Goal: Task Accomplishment & Management: Complete application form

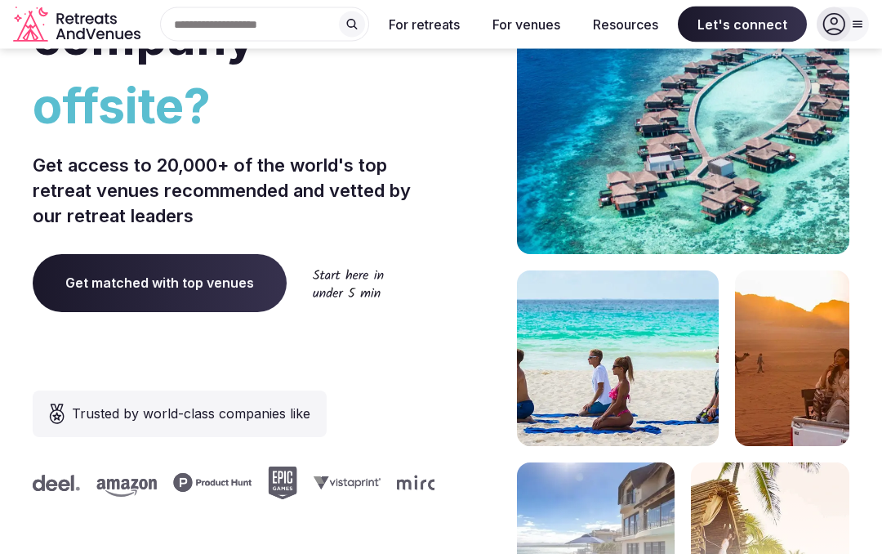
scroll to position [223, 0]
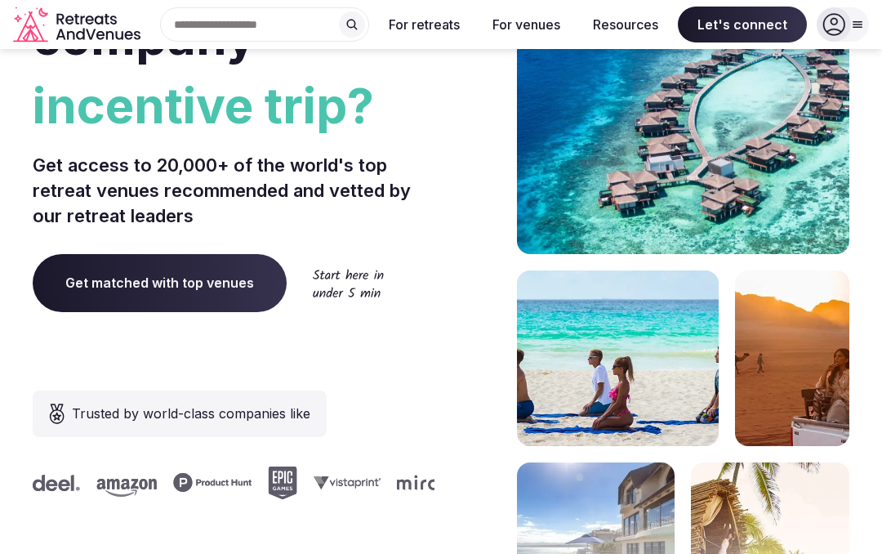
click at [204, 269] on span "Get matched with top venues" at bounding box center [160, 282] width 254 height 57
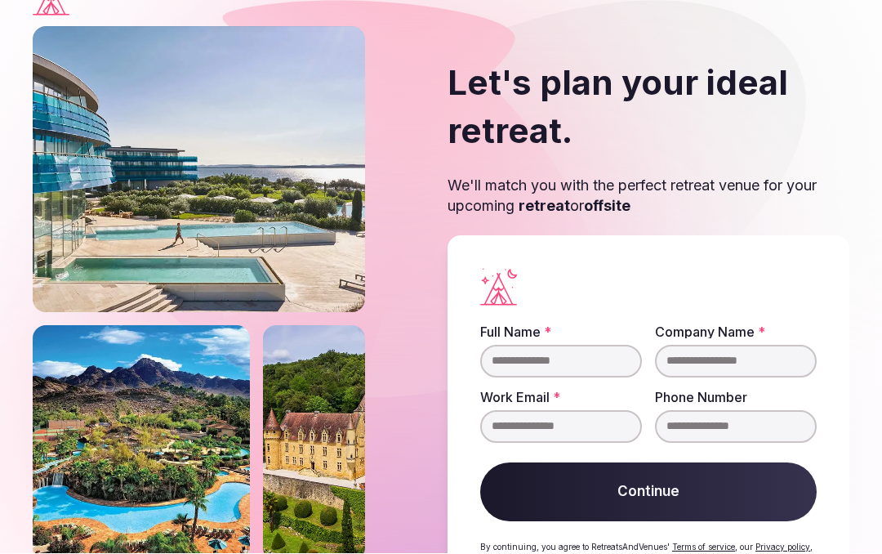
click at [607, 369] on input "Full Name *" at bounding box center [561, 361] width 162 height 33
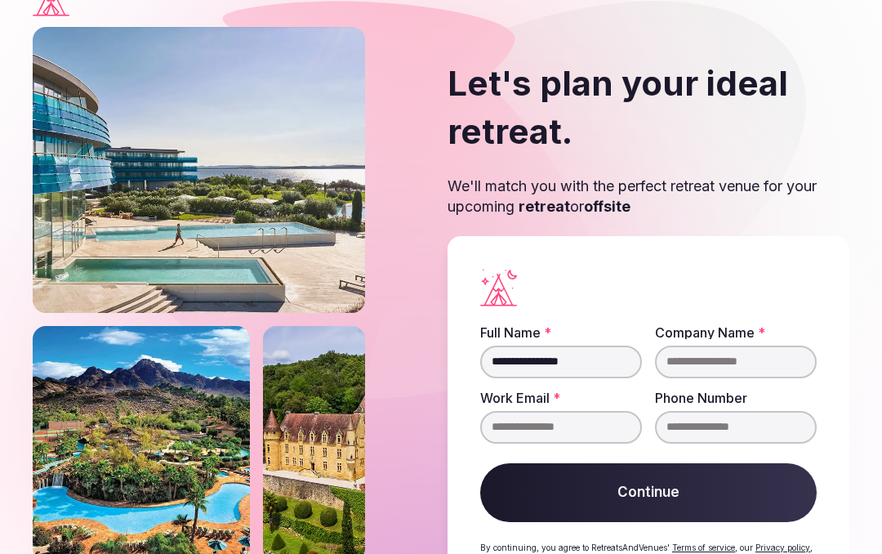
type input "**********"
click at [742, 375] on input "Company Name *" at bounding box center [736, 361] width 162 height 33
type input "**********"
click at [589, 433] on input "Work Email *" at bounding box center [561, 427] width 162 height 33
type input "**********"
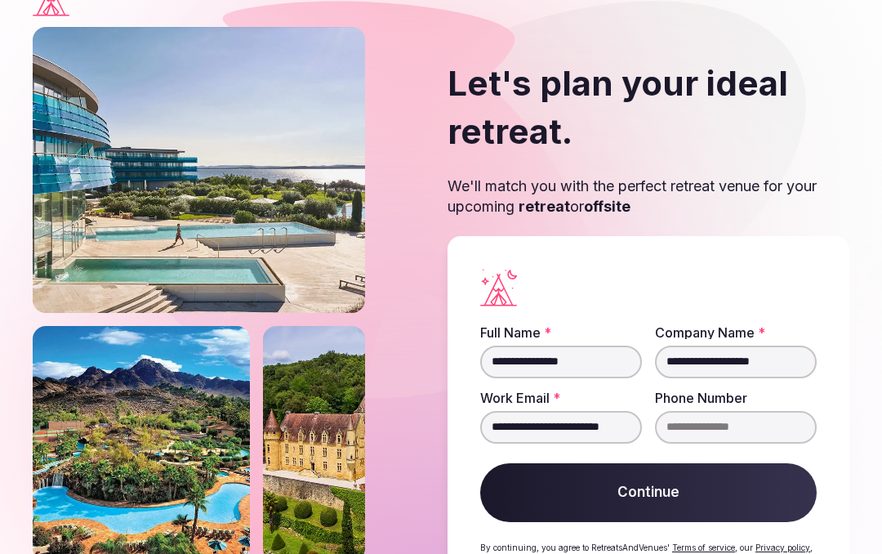
click at [714, 432] on input "Phone Number" at bounding box center [736, 427] width 162 height 33
type input "**********"
click at [763, 493] on button "Continue" at bounding box center [648, 492] width 336 height 59
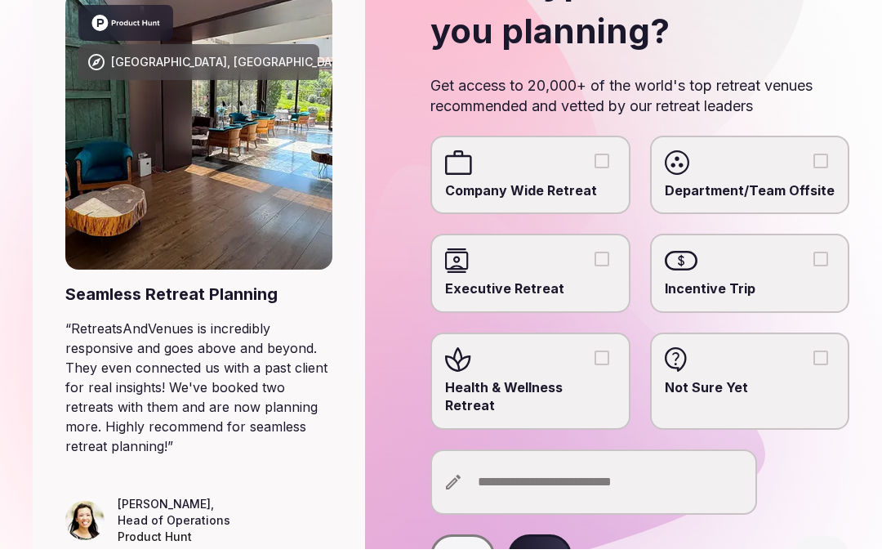
scroll to position [159, 0]
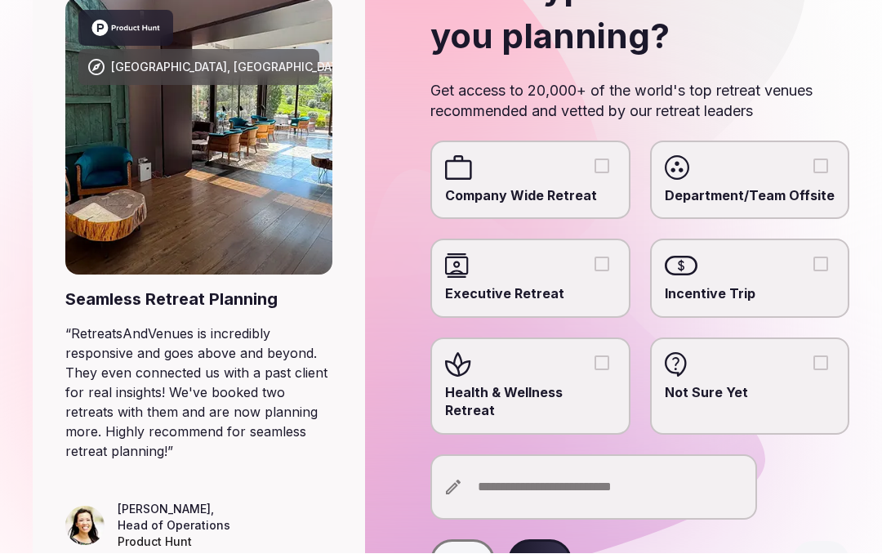
click at [638, 483] on input "text" at bounding box center [593, 487] width 327 height 65
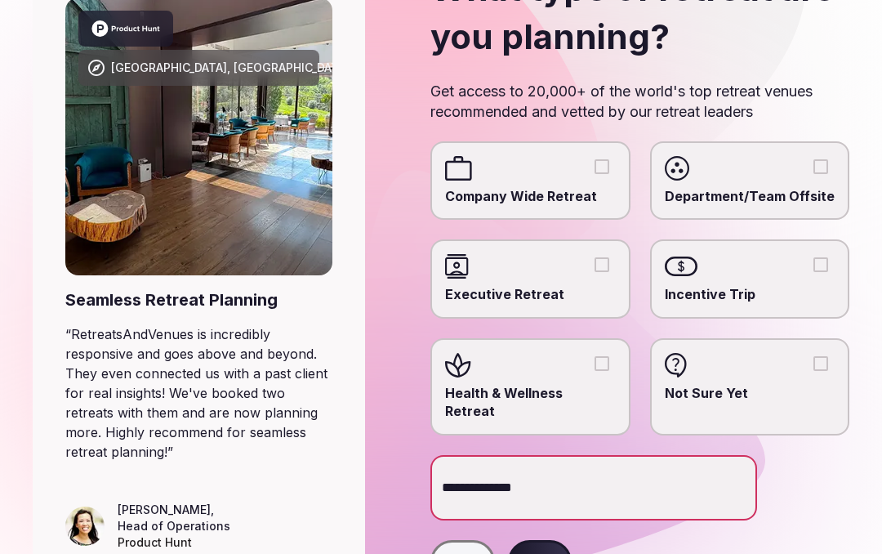
type input "**********"
click at [568, 540] on button "Next" at bounding box center [540, 562] width 64 height 44
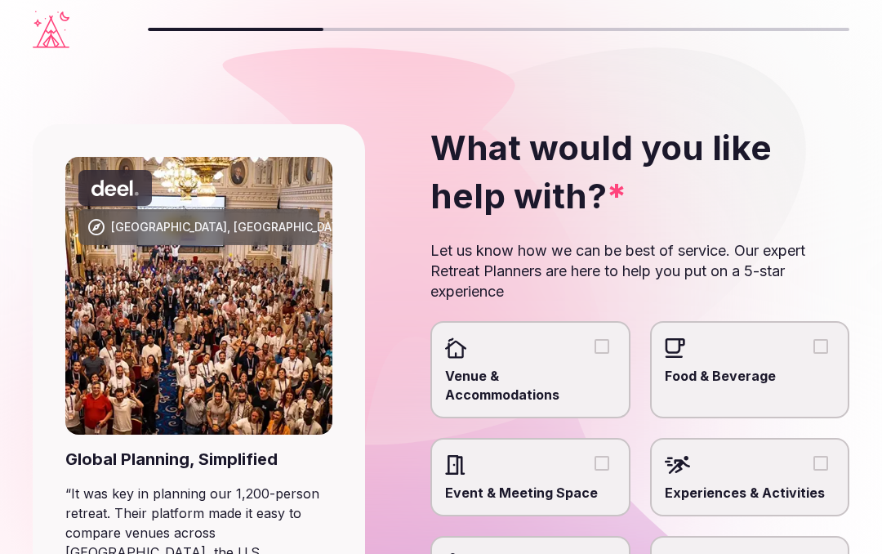
click at [567, 380] on span "Venue & Accommodations" at bounding box center [530, 385] width 170 height 37
click at [594, 354] on button "Venue & Accommodations" at bounding box center [601, 346] width 15 height 15
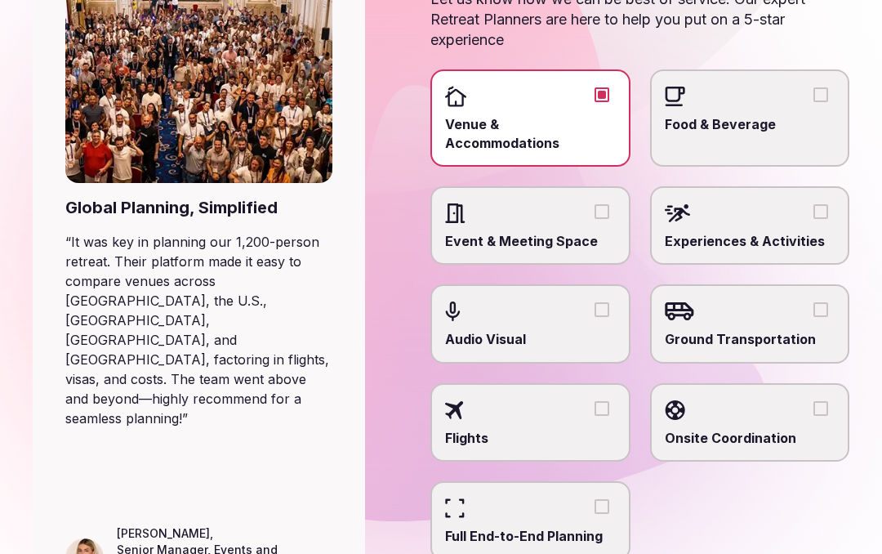
scroll to position [251, 0]
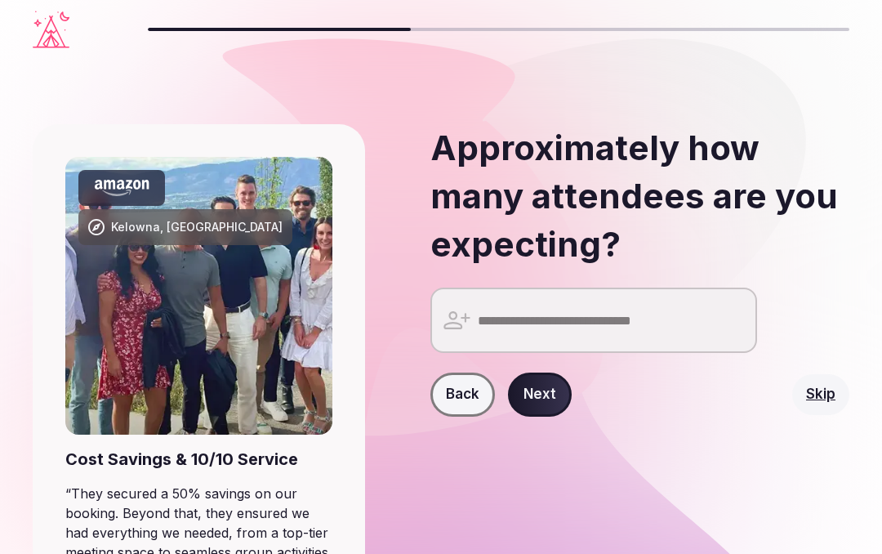
click at [613, 335] on input "number" at bounding box center [593, 319] width 327 height 65
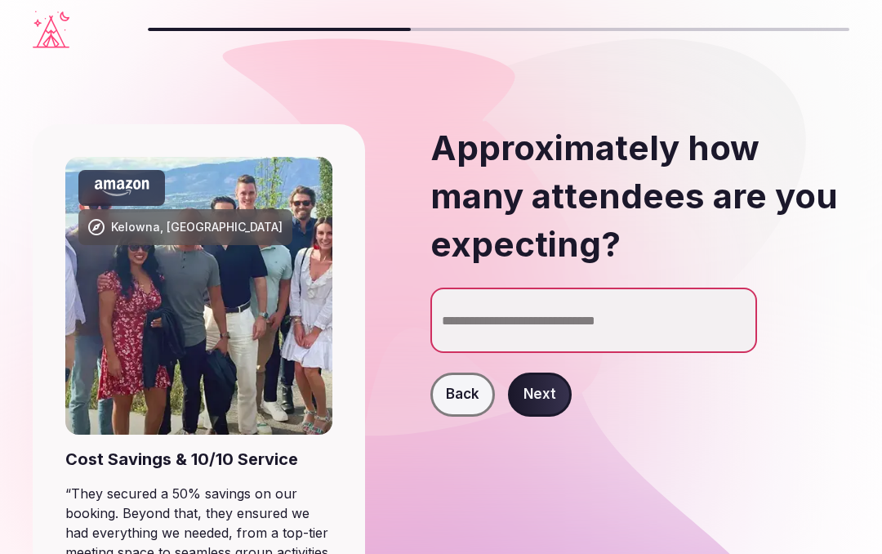
type input "**"
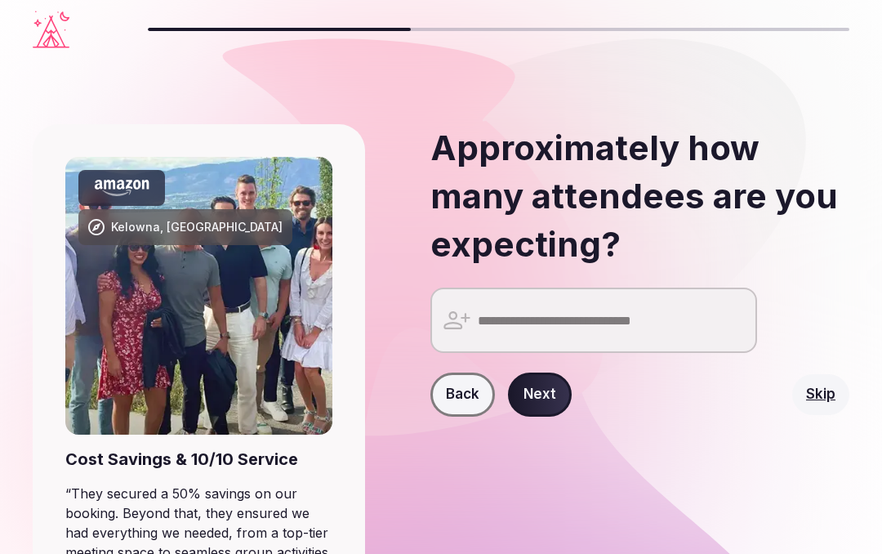
click at [536, 394] on button "Next" at bounding box center [540, 394] width 64 height 44
click at [534, 380] on button "Next" at bounding box center [540, 394] width 64 height 44
click at [536, 394] on button "Next" at bounding box center [540, 394] width 64 height 44
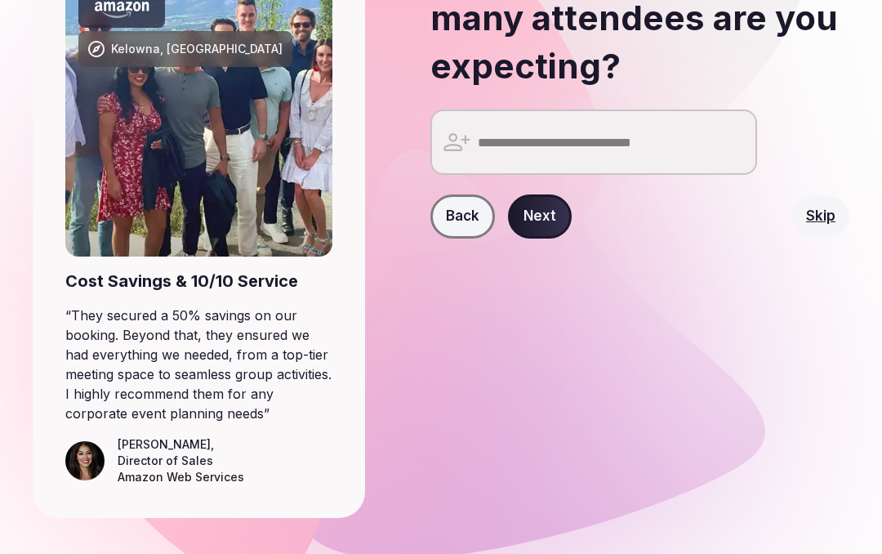
scroll to position [179, 0]
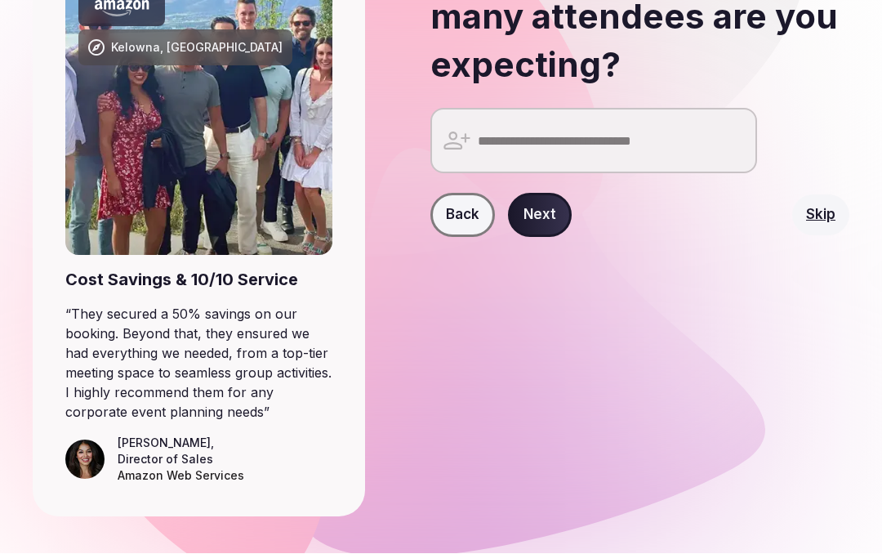
click at [521, 405] on div "Approximately how many attendees are you expecting? Back Next Skip" at bounding box center [613, 230] width 471 height 571
click at [537, 220] on button "Next" at bounding box center [540, 215] width 64 height 44
click at [540, 215] on button "Next" at bounding box center [540, 215] width 64 height 44
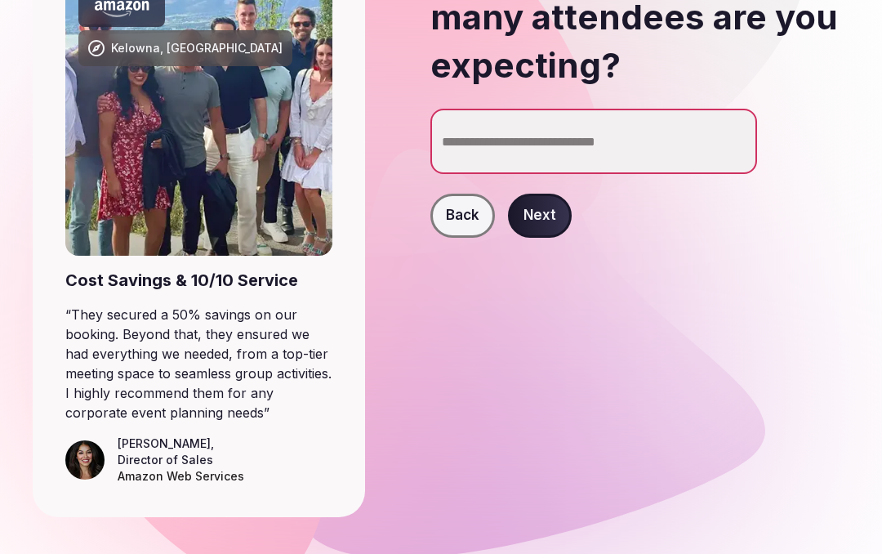
type input "*"
type input "**"
click at [549, 221] on button "Next" at bounding box center [540, 215] width 64 height 44
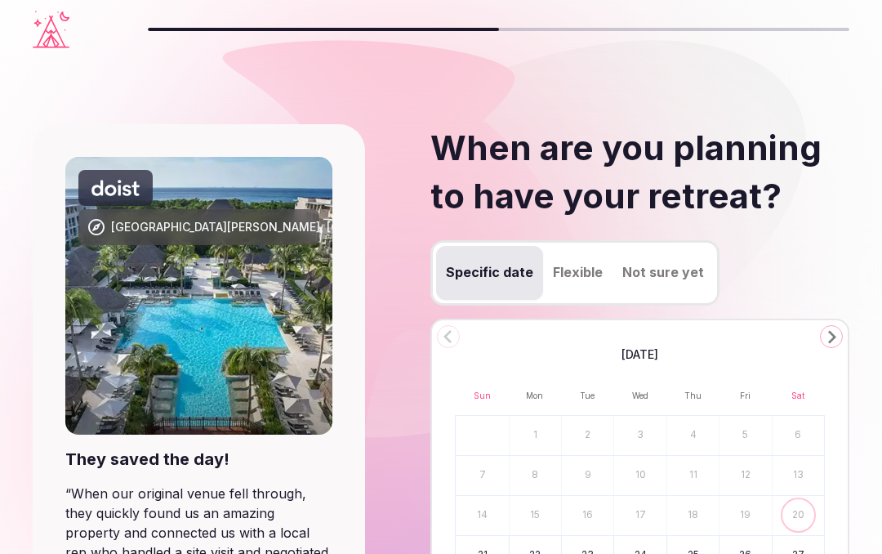
click at [835, 337] on icon "Go to the Next Month" at bounding box center [831, 337] width 20 height 20
click at [835, 336] on icon "Go to the Next Month" at bounding box center [831, 337] width 20 height 20
click at [821, 340] on icon "Go to the Next Month" at bounding box center [831, 337] width 20 height 20
click at [824, 343] on div "[DATE]" at bounding box center [640, 353] width 370 height 20
click at [826, 343] on icon "Go to the Next Month" at bounding box center [831, 337] width 20 height 20
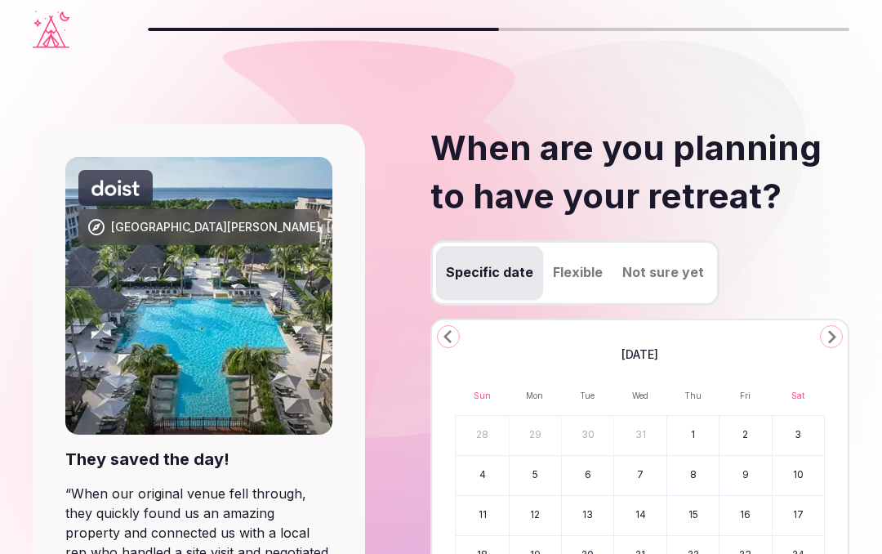
click at [825, 342] on icon "Go to the Next Month" at bounding box center [831, 337] width 20 height 20
click at [830, 339] on polygon "Go to the Next Month" at bounding box center [832, 336] width 8 height 13
click at [836, 340] on icon "Go to the Next Month" at bounding box center [831, 337] width 20 height 20
click at [835, 340] on icon "Go to the Next Month" at bounding box center [831, 337] width 20 height 20
click at [831, 340] on icon "Go to the Next Month" at bounding box center [831, 337] width 20 height 20
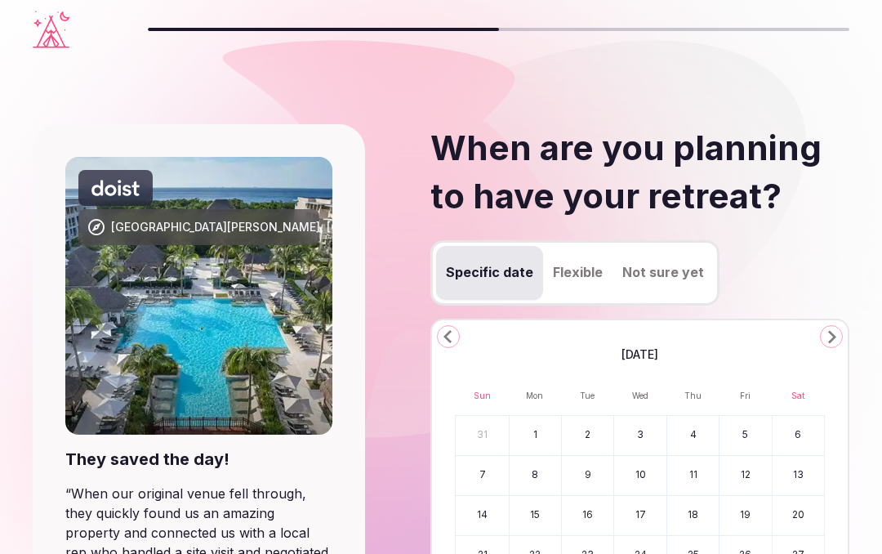
click at [831, 340] on icon "Go to the Next Month" at bounding box center [831, 337] width 20 height 20
click at [829, 345] on button "Go to the Next Month" at bounding box center [831, 336] width 23 height 23
click at [835, 343] on icon "Go to the Next Month" at bounding box center [831, 337] width 20 height 20
click at [834, 343] on icon "Go to the Next Month" at bounding box center [831, 337] width 20 height 20
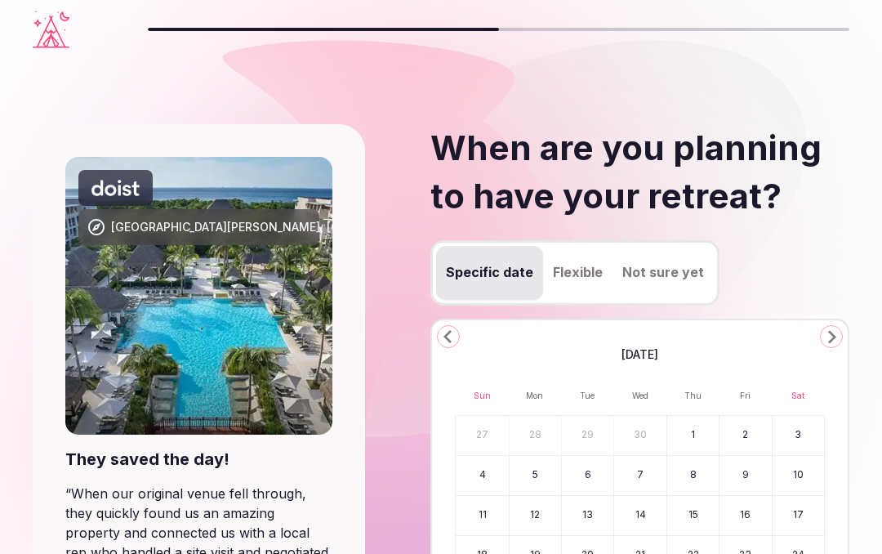
click at [838, 342] on icon "Go to the Next Month" at bounding box center [831, 337] width 20 height 20
click at [840, 340] on icon "Go to the Next Month" at bounding box center [831, 337] width 20 height 20
click at [839, 340] on icon "Go to the Next Month" at bounding box center [831, 337] width 20 height 20
click at [837, 343] on icon "Go to the Next Month" at bounding box center [831, 337] width 20 height 20
click at [837, 342] on icon "Go to the Next Month" at bounding box center [831, 337] width 20 height 20
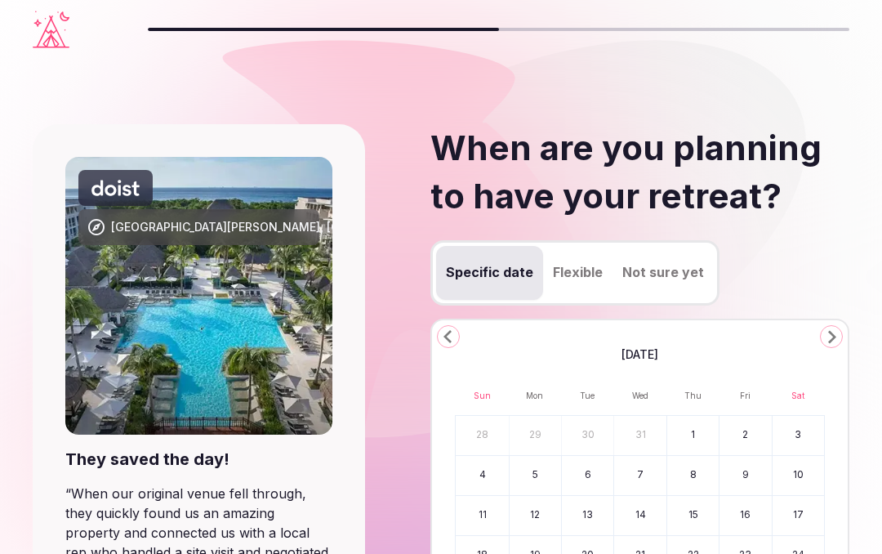
click at [838, 340] on icon "Go to the Next Month" at bounding box center [831, 337] width 20 height 20
click at [837, 340] on icon "Go to the Next Month" at bounding box center [831, 337] width 20 height 20
click at [840, 343] on icon "Go to the Next Month" at bounding box center [831, 337] width 20 height 20
click at [488, 480] on button "4" at bounding box center [482, 475] width 52 height 39
click at [736, 491] on button "9" at bounding box center [744, 475] width 51 height 39
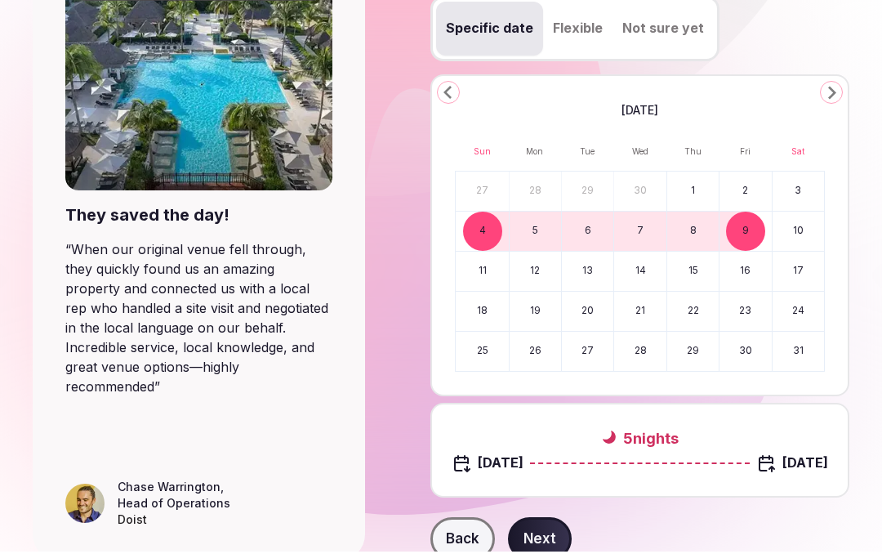
scroll to position [241, 0]
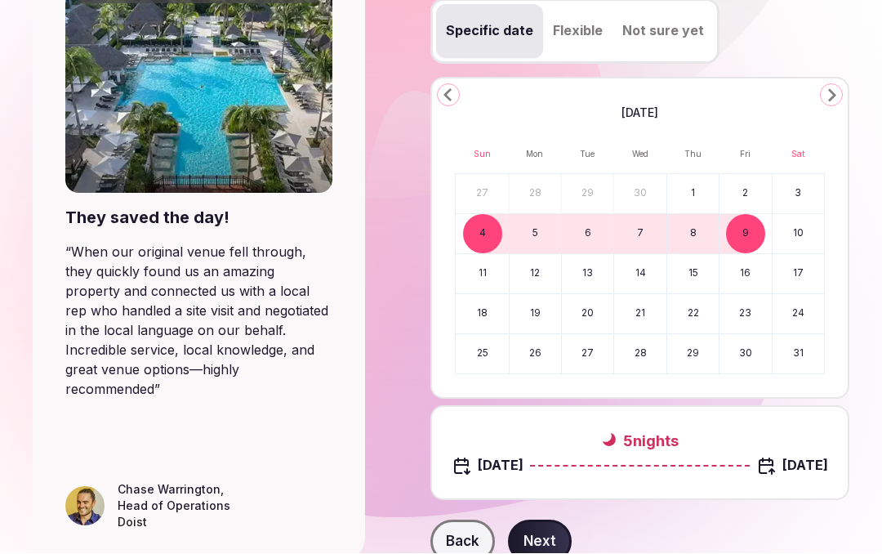
click at [540, 543] on button "Next" at bounding box center [540, 542] width 64 height 44
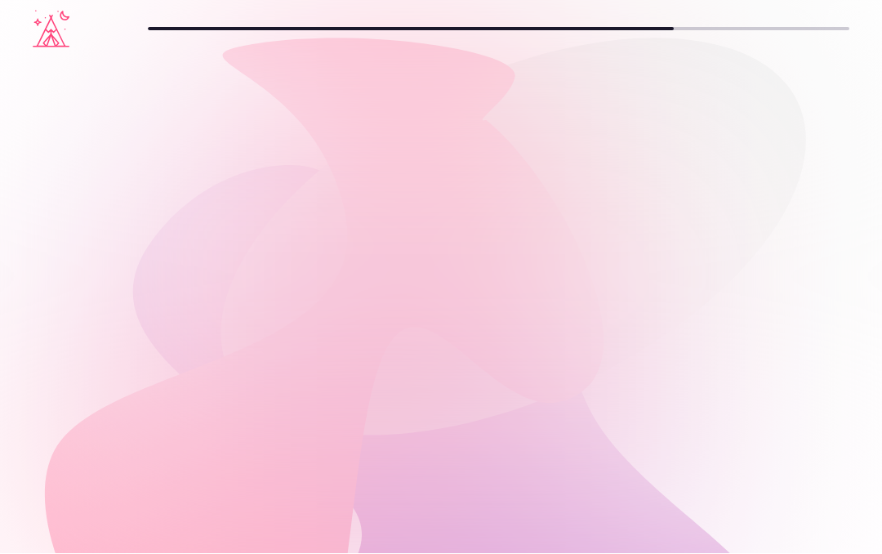
scroll to position [1, 0]
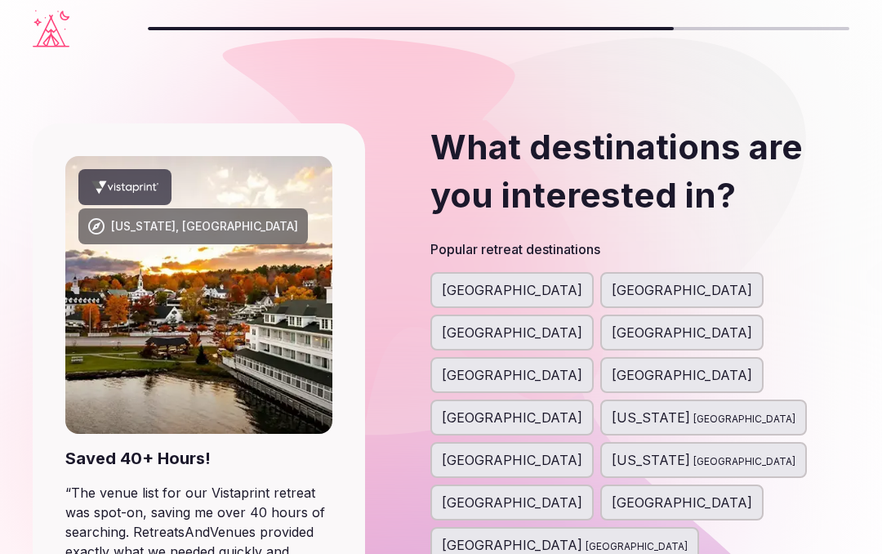
click at [501, 294] on span "[GEOGRAPHIC_DATA]" at bounding box center [512, 290] width 140 height 20
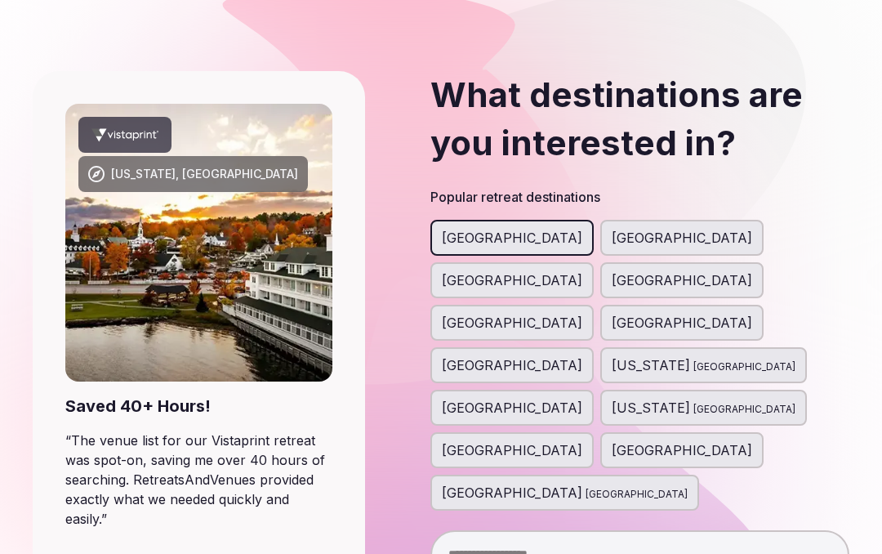
scroll to position [105, 0]
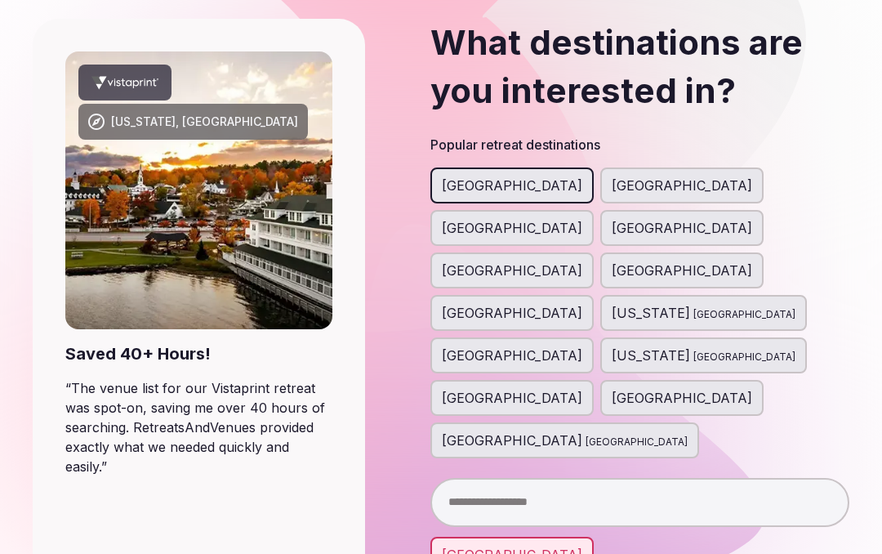
click at [512, 545] on span "[GEOGRAPHIC_DATA]" at bounding box center [512, 555] width 140 height 20
click at [607, 478] on input "text" at bounding box center [639, 502] width 419 height 49
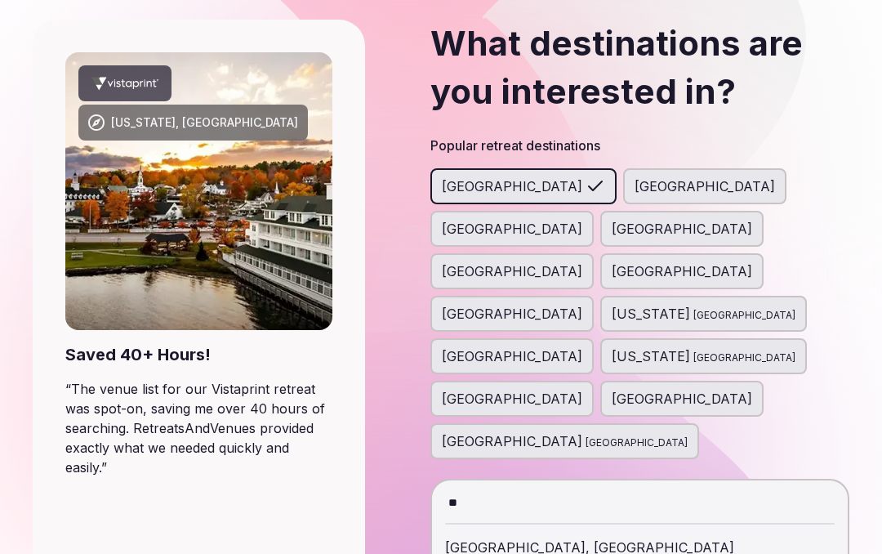
type input "*"
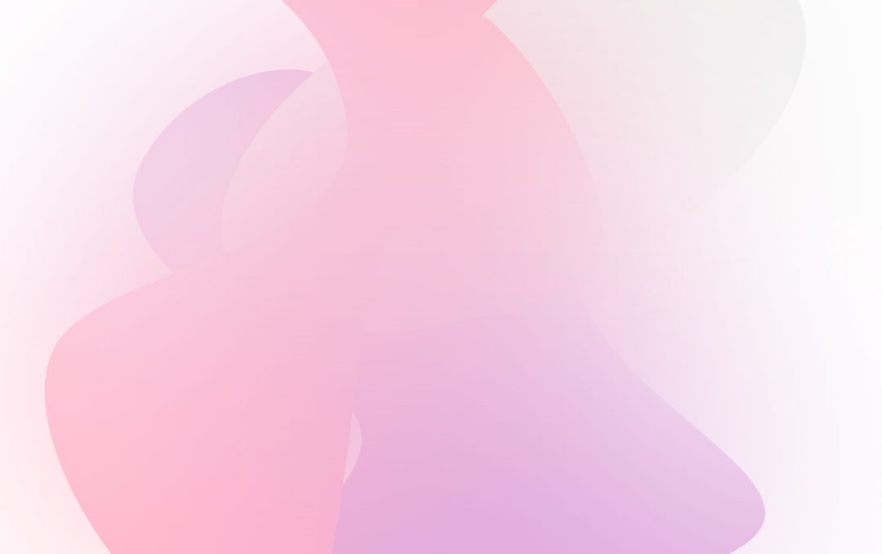
scroll to position [105, 0]
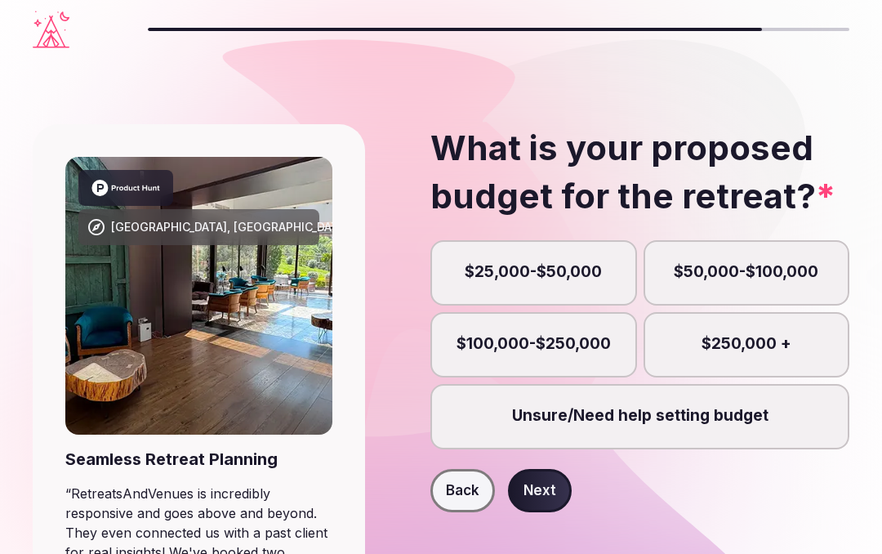
click at [639, 416] on label "Unsure/Need help setting budget" at bounding box center [639, 416] width 419 height 65
click at [639, 416] on button "Unsure/Need help setting budget" at bounding box center [647, 424] width 16 height 16
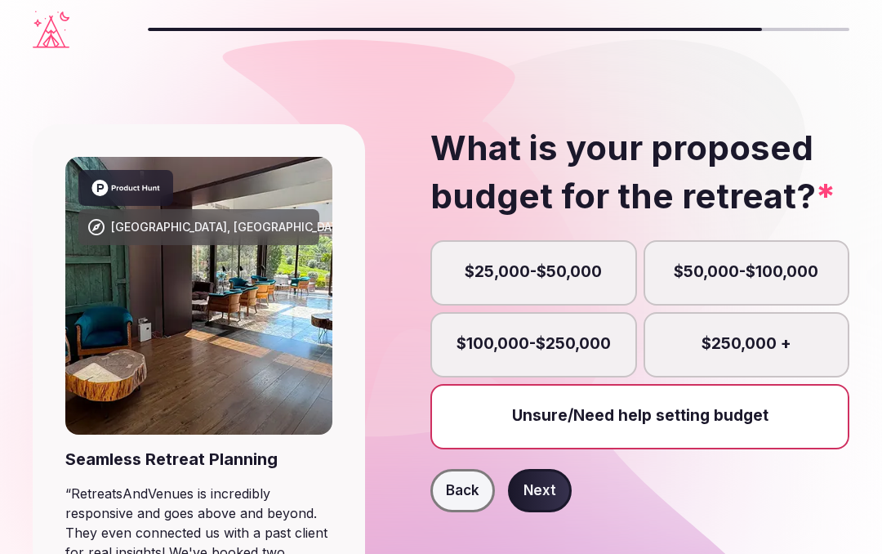
click at [551, 491] on button "Next" at bounding box center [540, 491] width 64 height 44
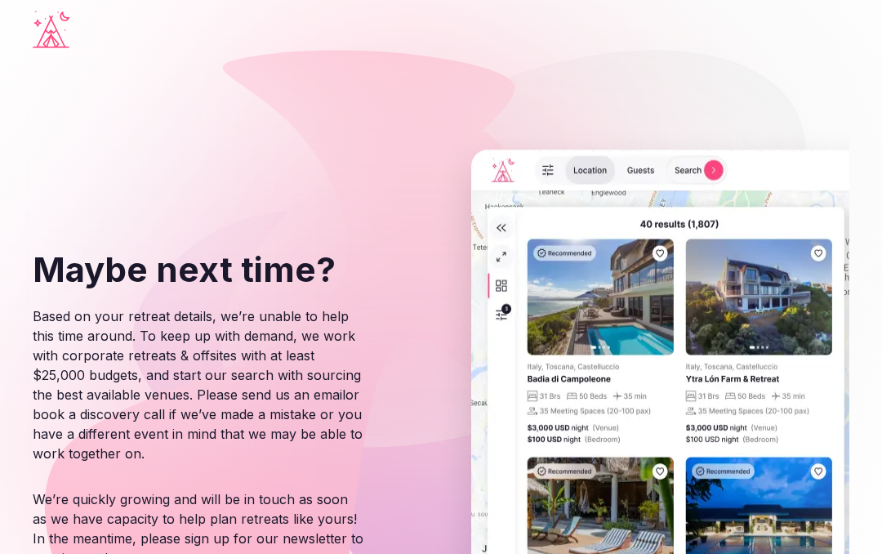
scroll to position [73, 0]
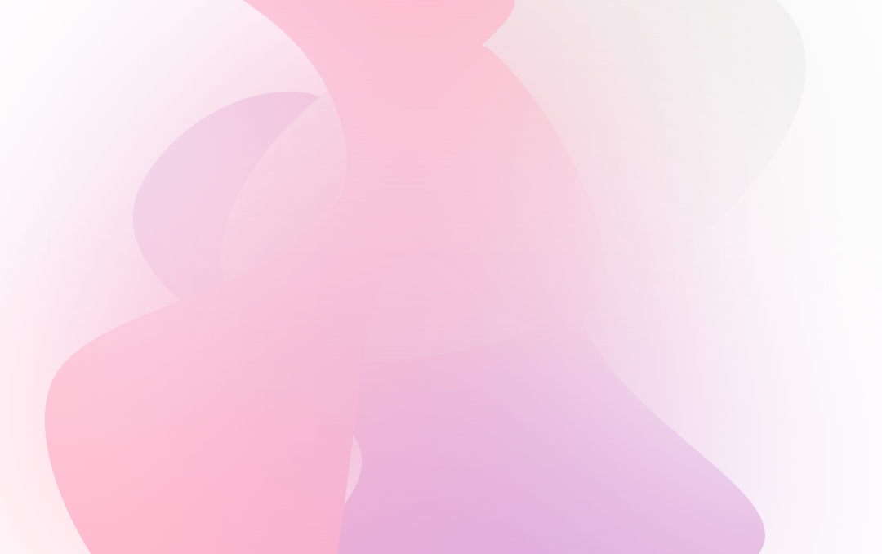
scroll to position [73, 0]
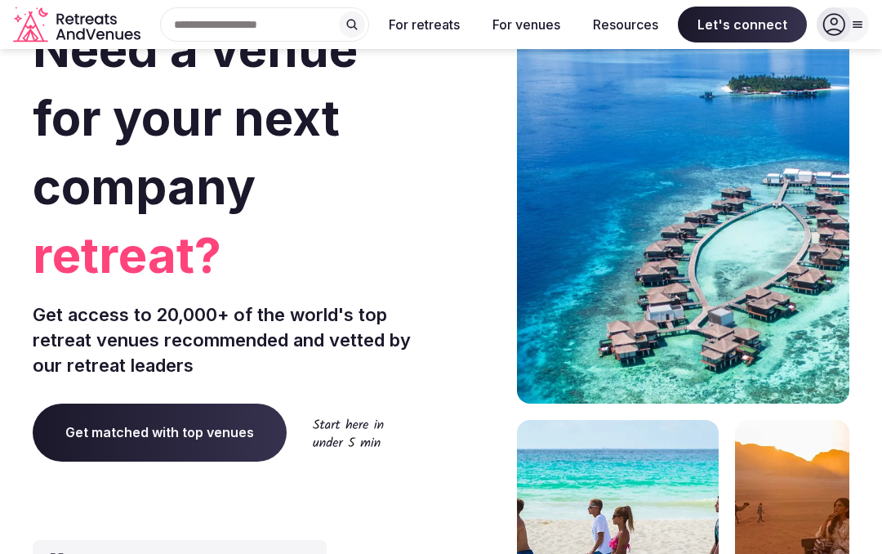
scroll to position [296, 0]
